Goal: Navigation & Orientation: Find specific page/section

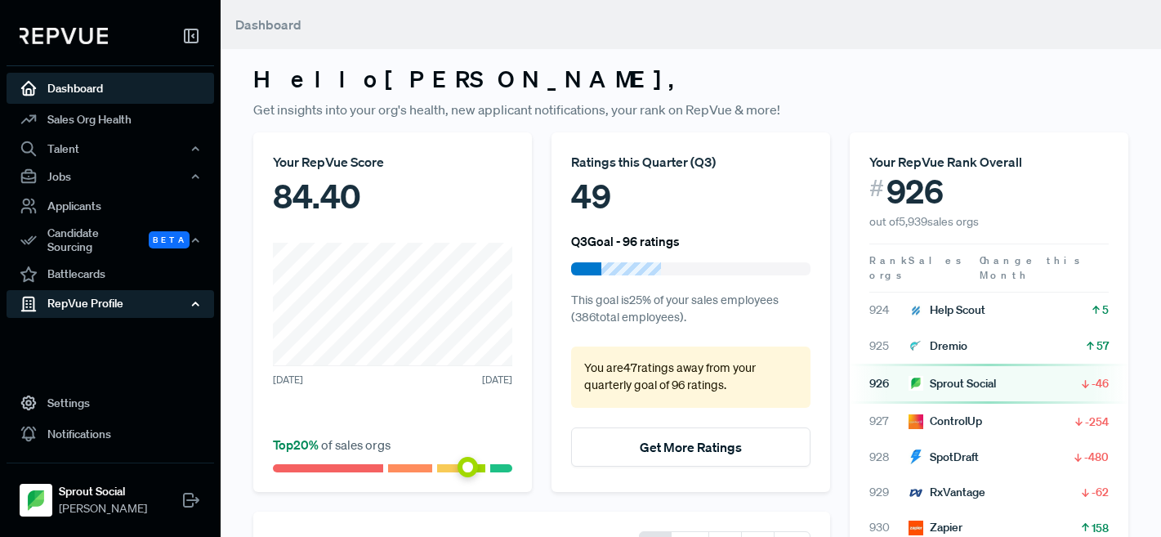
click at [100, 298] on div "RepVue Profile" at bounding box center [110, 304] width 207 height 28
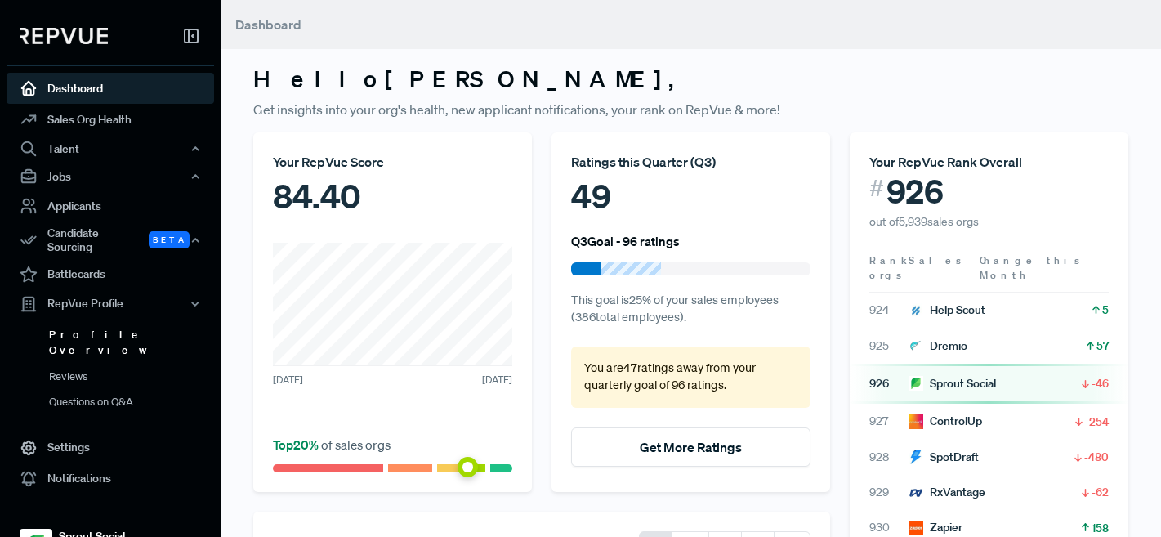
click at [108, 328] on link "Profile Overview" at bounding box center [132, 343] width 207 height 42
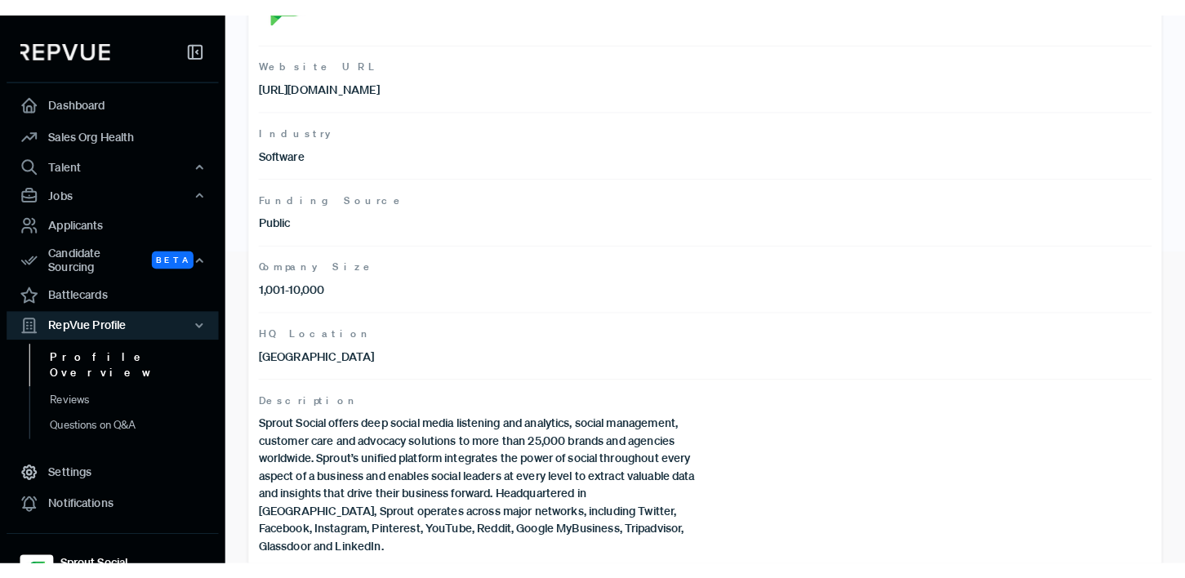
scroll to position [313, 0]
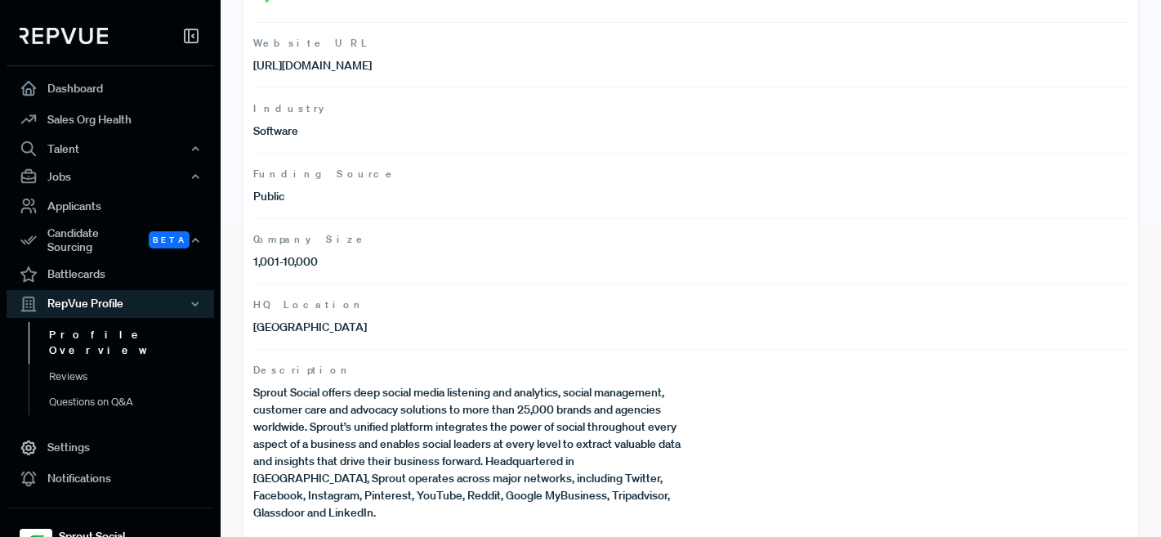
click at [374, 405] on p "Sprout Social offers deep social media listening and analytics, social manageme…" at bounding box center [472, 452] width 438 height 137
click at [448, 407] on p "Sprout Social offers deep social media listening and analytics, social manageme…" at bounding box center [472, 452] width 438 height 137
drag, startPoint x: 395, startPoint y: 408, endPoint x: 310, endPoint y: 408, distance: 85.8
click at [310, 408] on p "Sprout Social offers deep social media listening and analytics, social manageme…" at bounding box center [472, 452] width 438 height 137
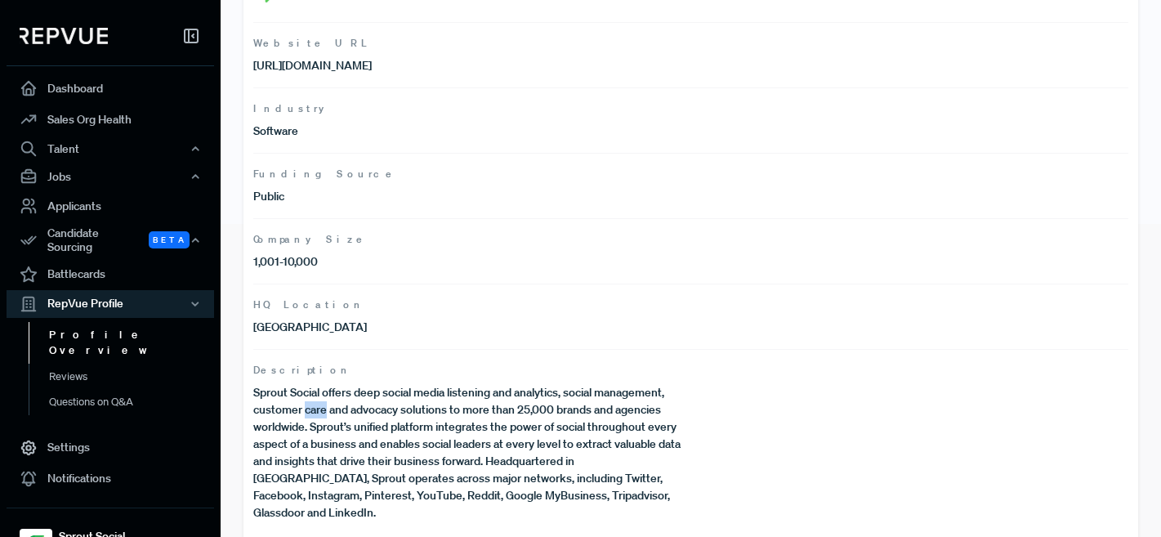
click at [310, 408] on p "Sprout Social offers deep social media listening and analytics, social manageme…" at bounding box center [472, 452] width 438 height 137
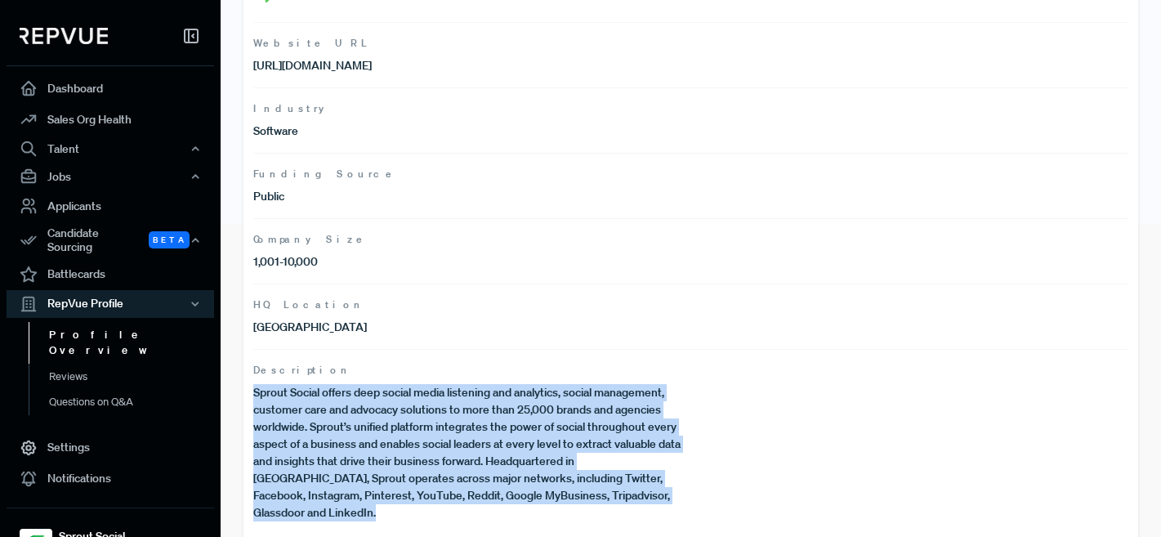
click at [310, 408] on p "Sprout Social offers deep social media listening and analytics, social manageme…" at bounding box center [472, 452] width 438 height 137
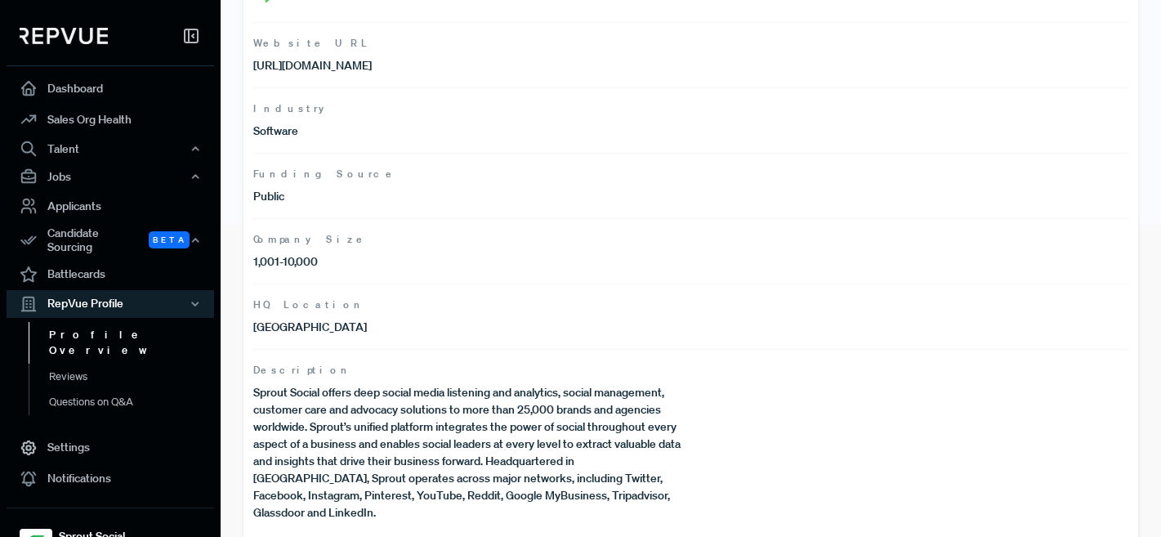
click at [394, 452] on p "Sprout Social offers deep social media listening and analytics, social manageme…" at bounding box center [472, 452] width 438 height 137
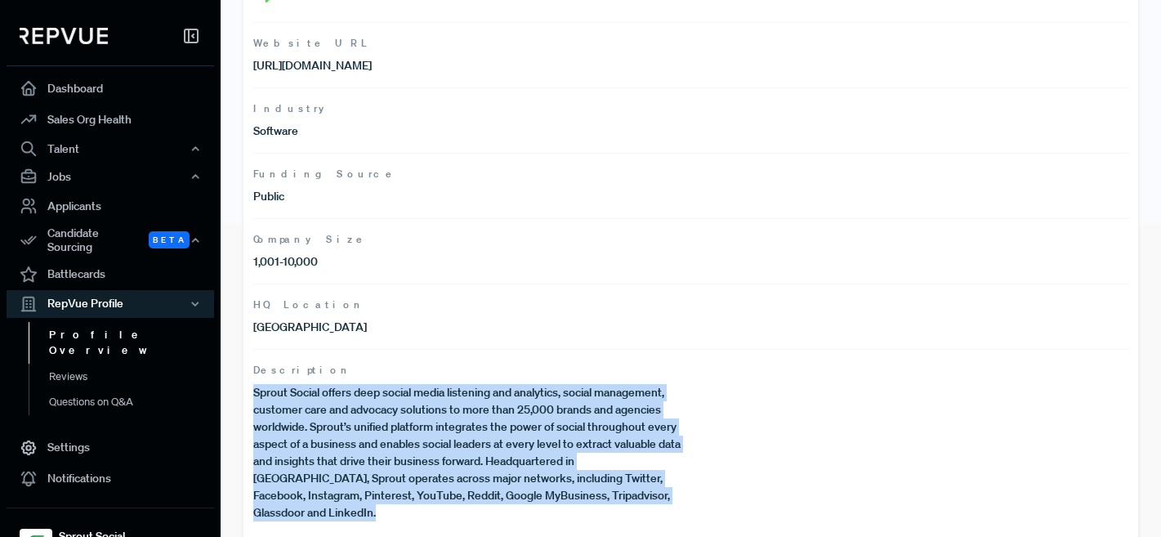
click at [394, 452] on p "Sprout Social offers deep social media listening and analytics, social manageme…" at bounding box center [472, 452] width 438 height 137
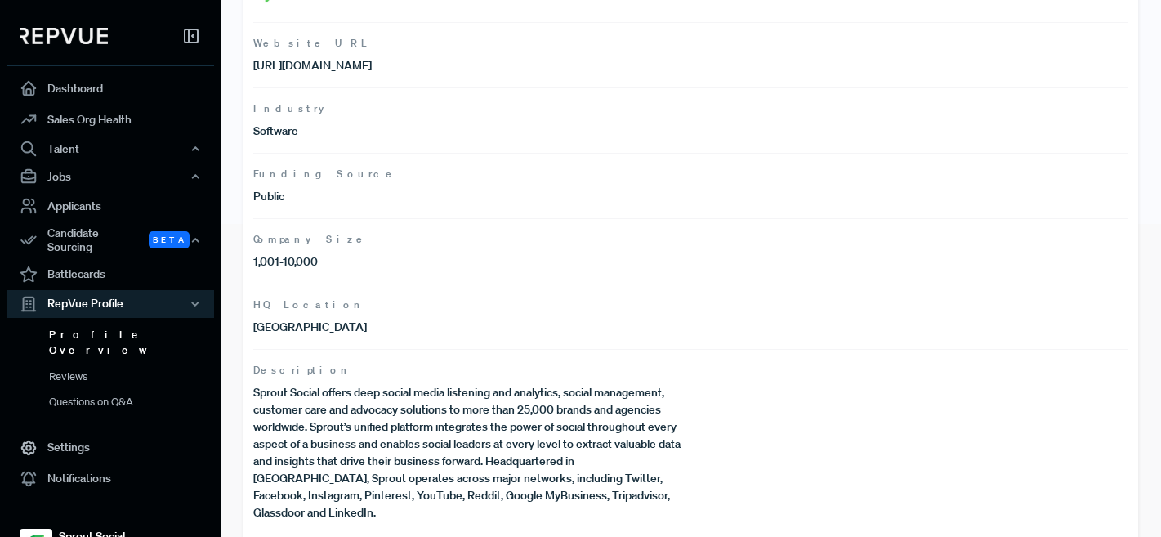
click at [708, 449] on article "Description Sprout Social offers deep social media listening and analytics, soc…" at bounding box center [690, 435] width 875 height 172
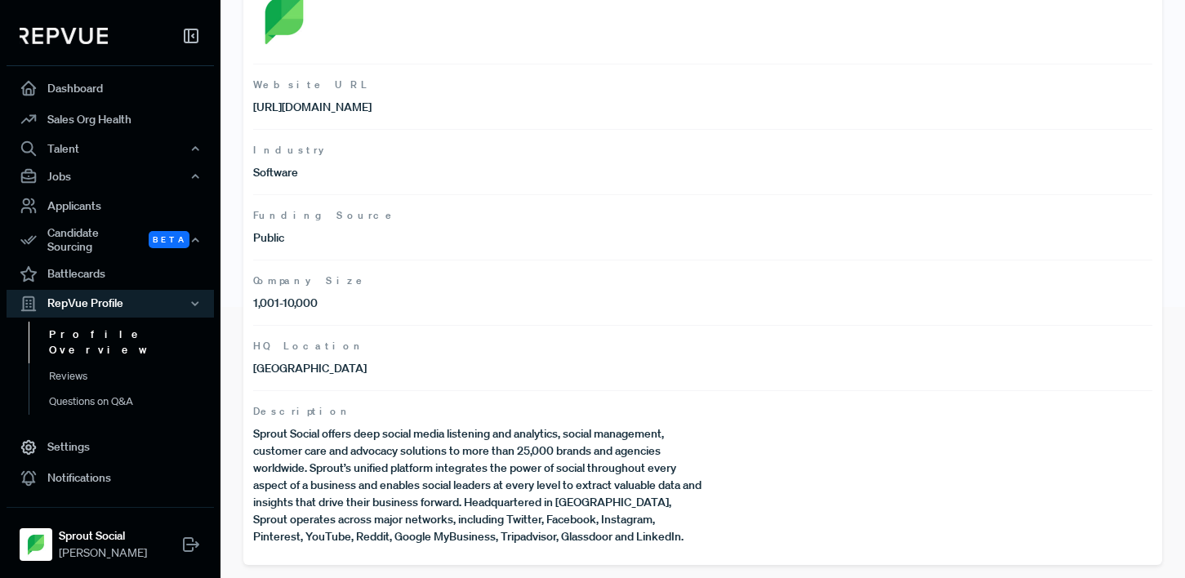
scroll to position [271, 0]
